Goal: Transaction & Acquisition: Book appointment/travel/reservation

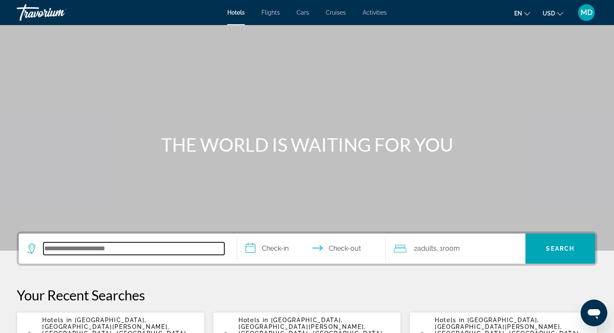
click at [92, 247] on input "Search hotel destination" at bounding box center [133, 248] width 181 height 13
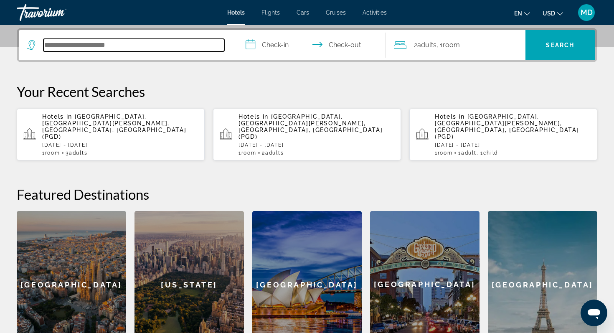
scroll to position [204, 0]
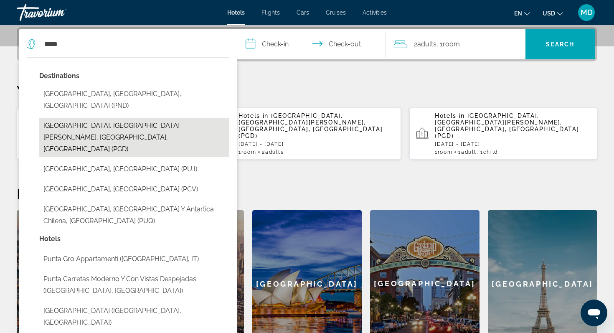
click at [141, 120] on button "[GEOGRAPHIC_DATA], [GEOGRAPHIC_DATA][PERSON_NAME], [GEOGRAPHIC_DATA], [GEOGRAPH…" at bounding box center [134, 137] width 190 height 39
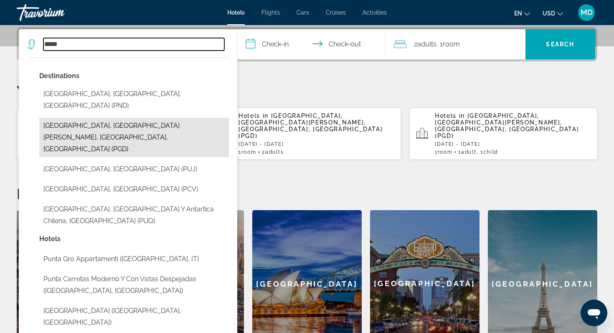
type input "**********"
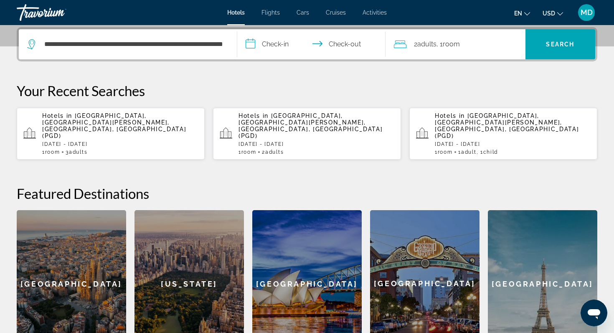
click at [262, 48] on input "**********" at bounding box center [313, 45] width 152 height 33
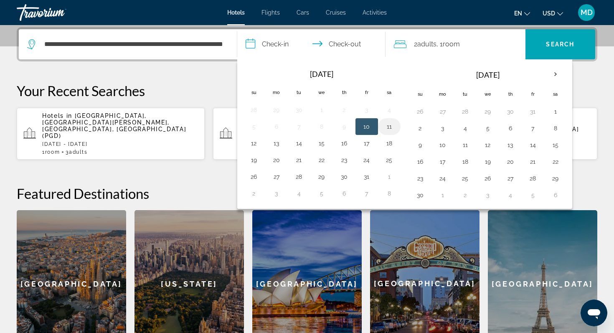
click at [393, 125] on button "11" at bounding box center [389, 127] width 13 height 12
click at [258, 142] on button "12" at bounding box center [253, 143] width 13 height 12
type input "**********"
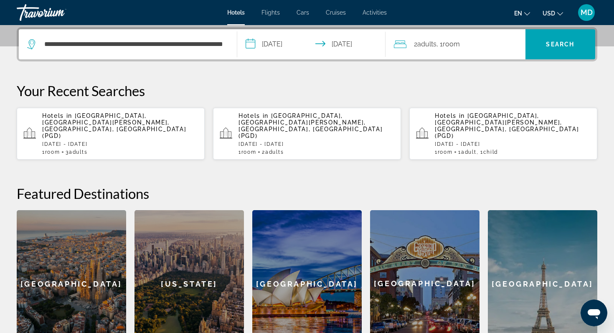
click at [426, 45] on span "Adults" at bounding box center [426, 44] width 19 height 8
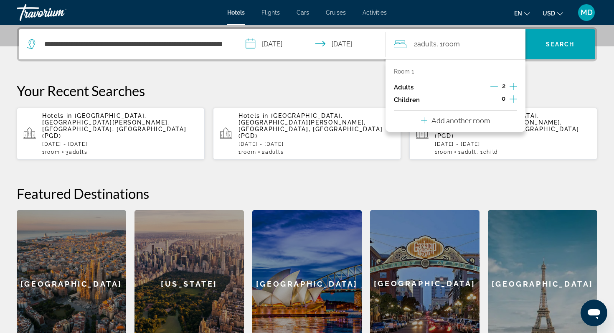
click at [512, 86] on icon "Increment adults" at bounding box center [514, 86] width 8 height 10
click at [549, 40] on span "Search" at bounding box center [561, 44] width 70 height 20
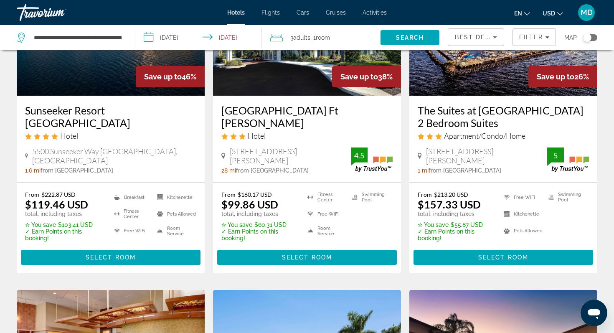
scroll to position [114, 0]
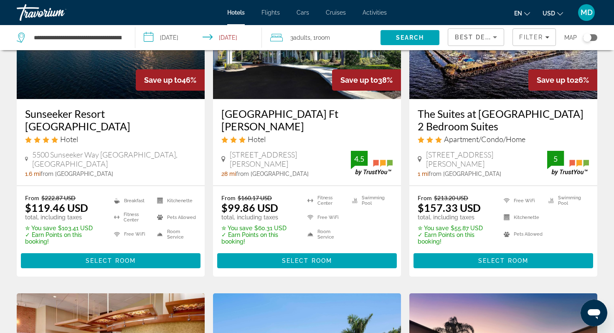
click at [112, 87] on img "Main content" at bounding box center [111, 32] width 188 height 134
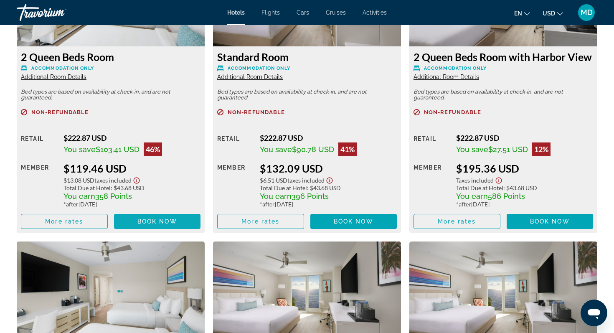
scroll to position [1300, 0]
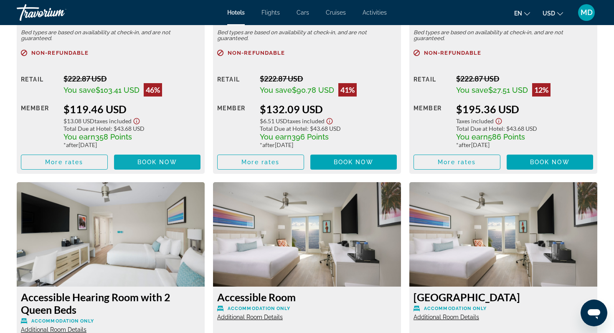
click at [172, 163] on span "Book now" at bounding box center [157, 162] width 40 height 7
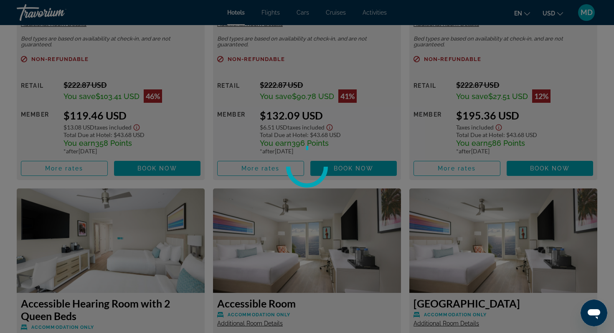
scroll to position [1287, 0]
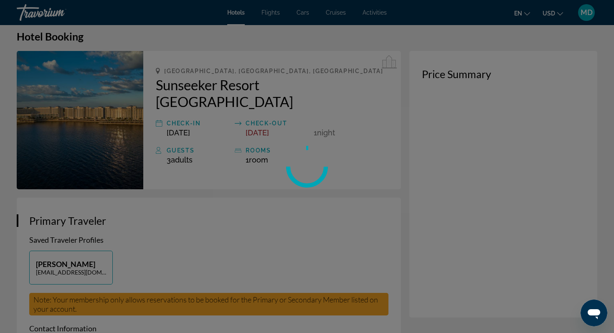
scroll to position [13, 0]
